Goal: Find specific page/section: Find specific page/section

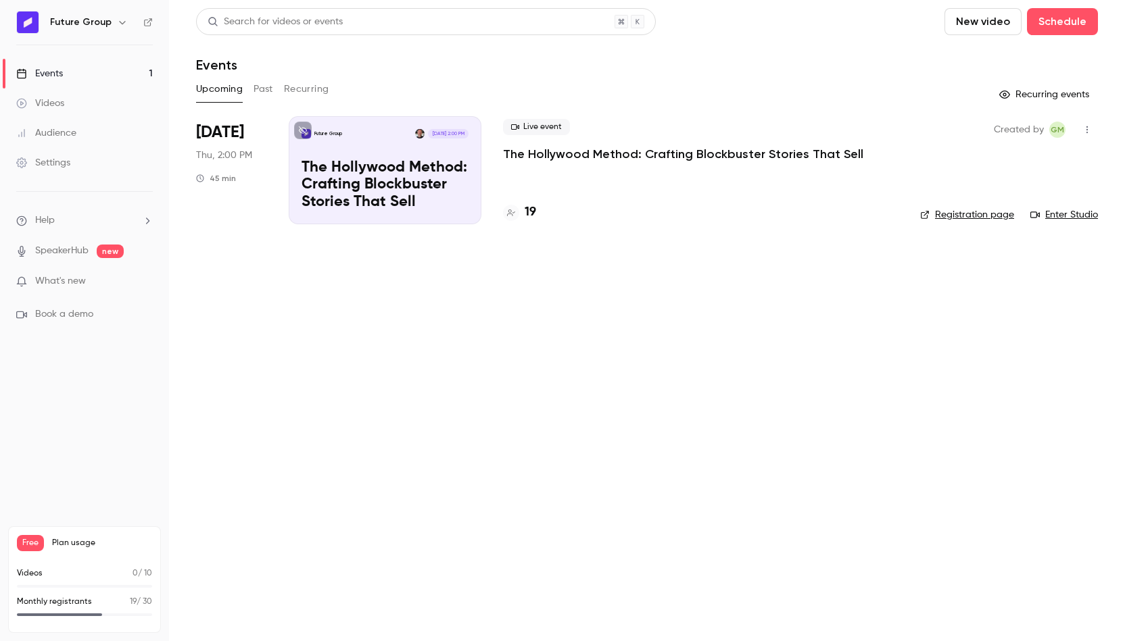
click at [635, 158] on p "The Hollywood Method: Crafting Blockbuster Stories That Sell" at bounding box center [683, 154] width 360 height 16
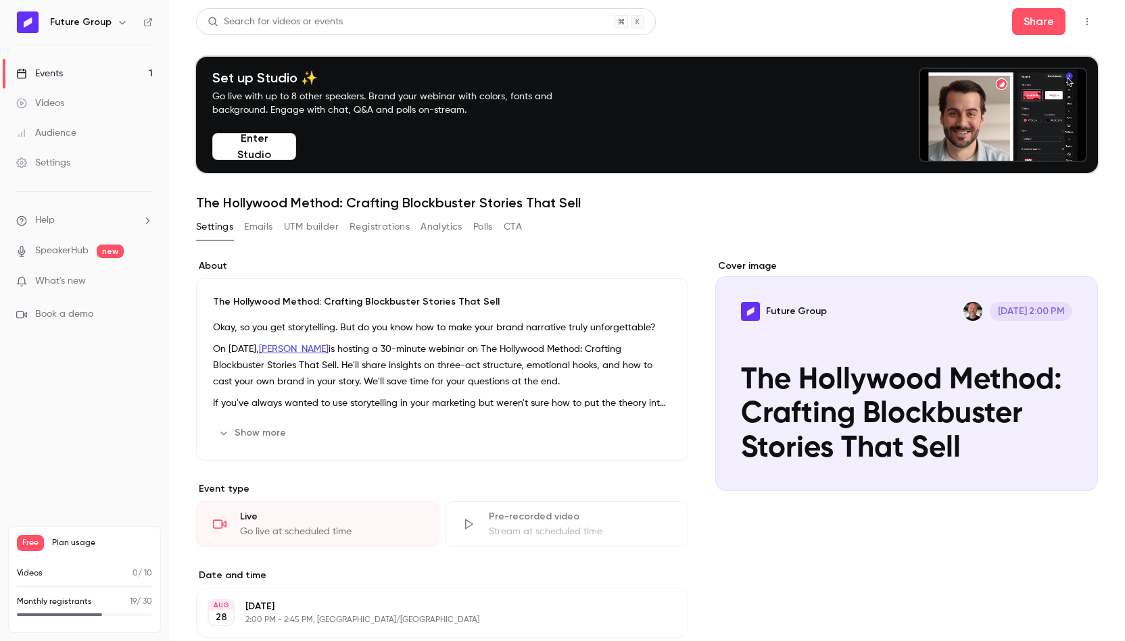
click at [368, 237] on button "Registrations" at bounding box center [379, 227] width 60 height 22
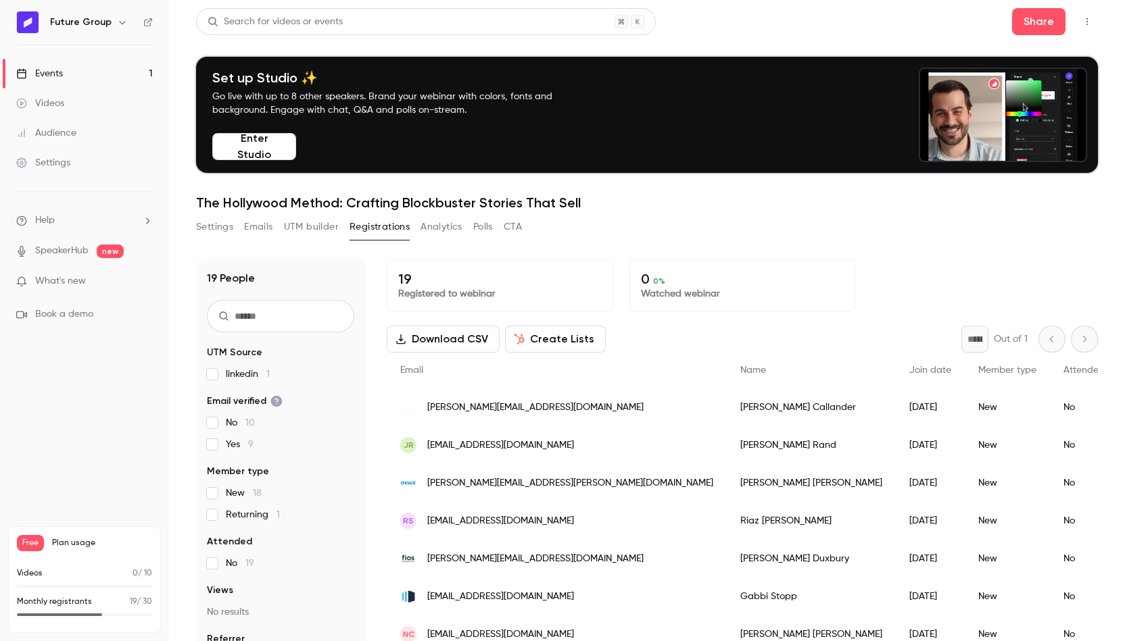
click at [218, 228] on button "Settings" at bounding box center [214, 227] width 37 height 22
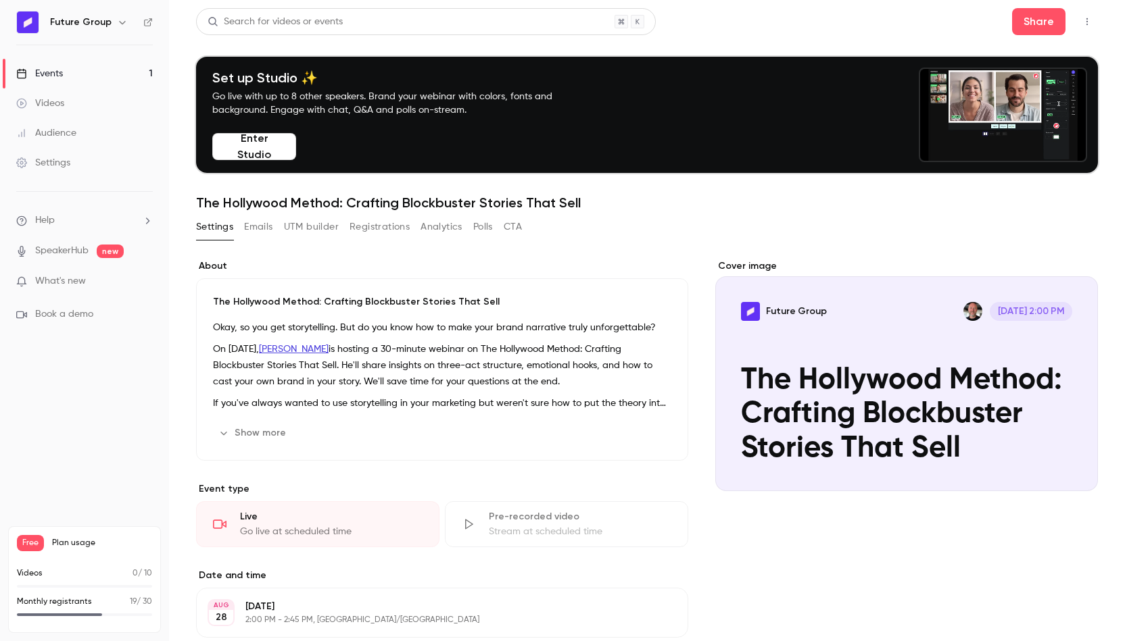
click at [53, 72] on div "Events" at bounding box center [39, 74] width 47 height 14
